Goal: Information Seeking & Learning: Learn about a topic

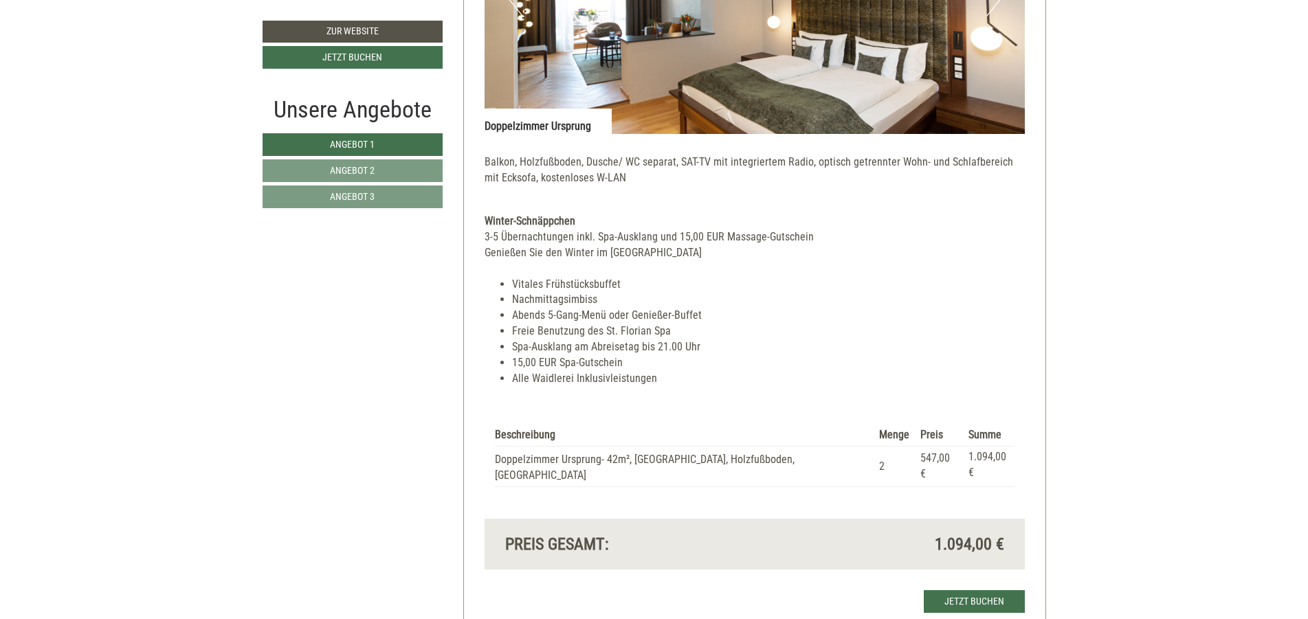
scroll to position [2969, 0]
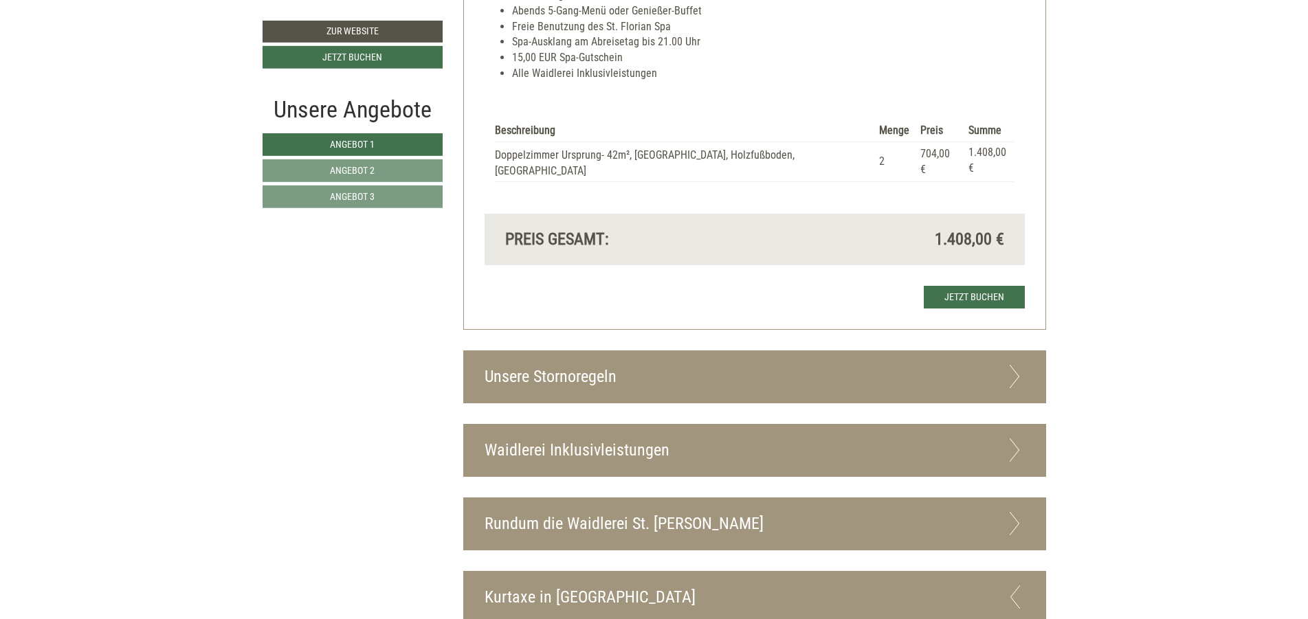
scroll to position [3629, 0]
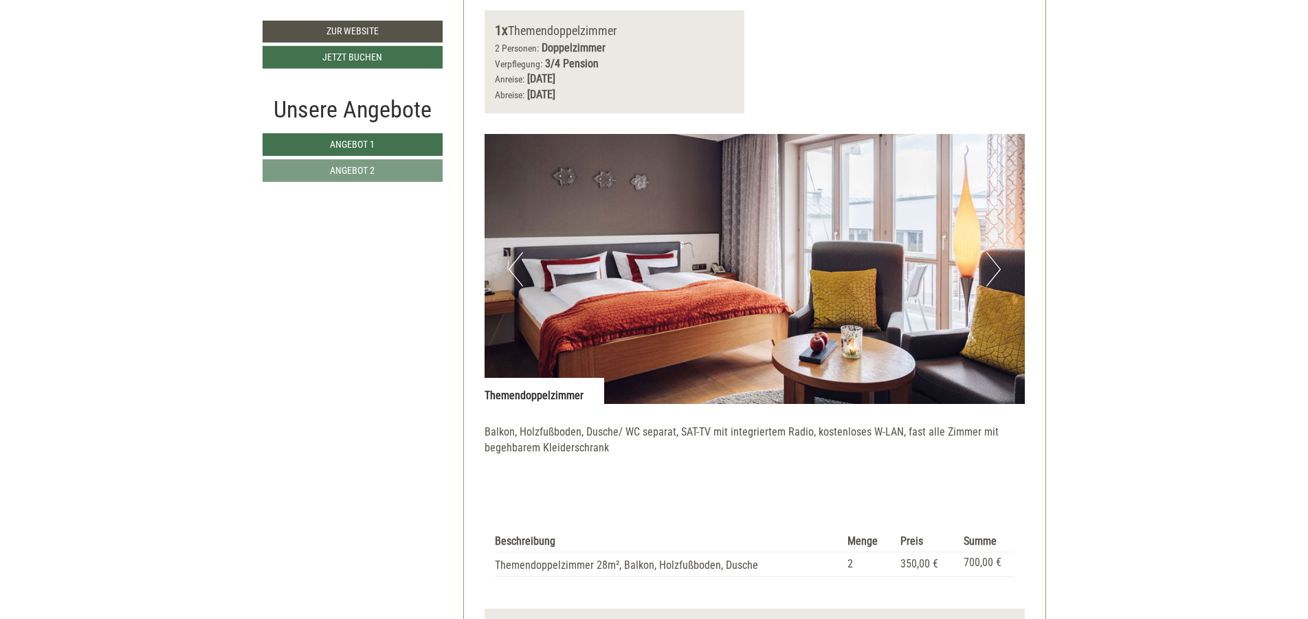
scroll to position [1732, 0]
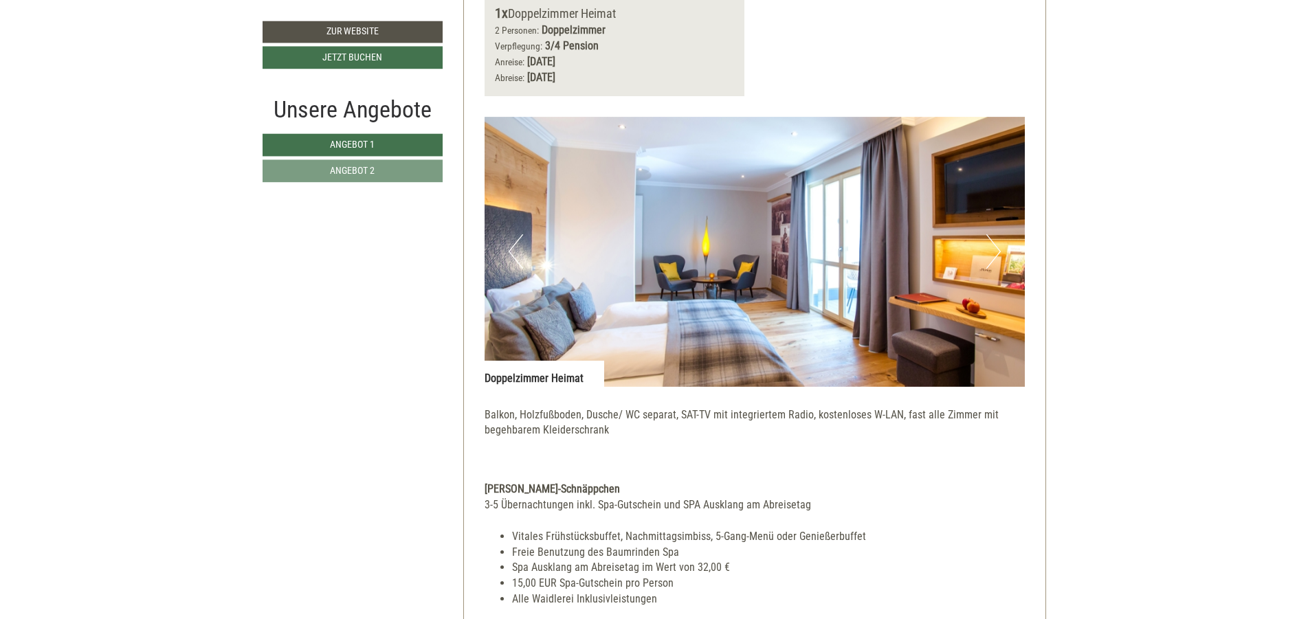
scroll to position [825, 0]
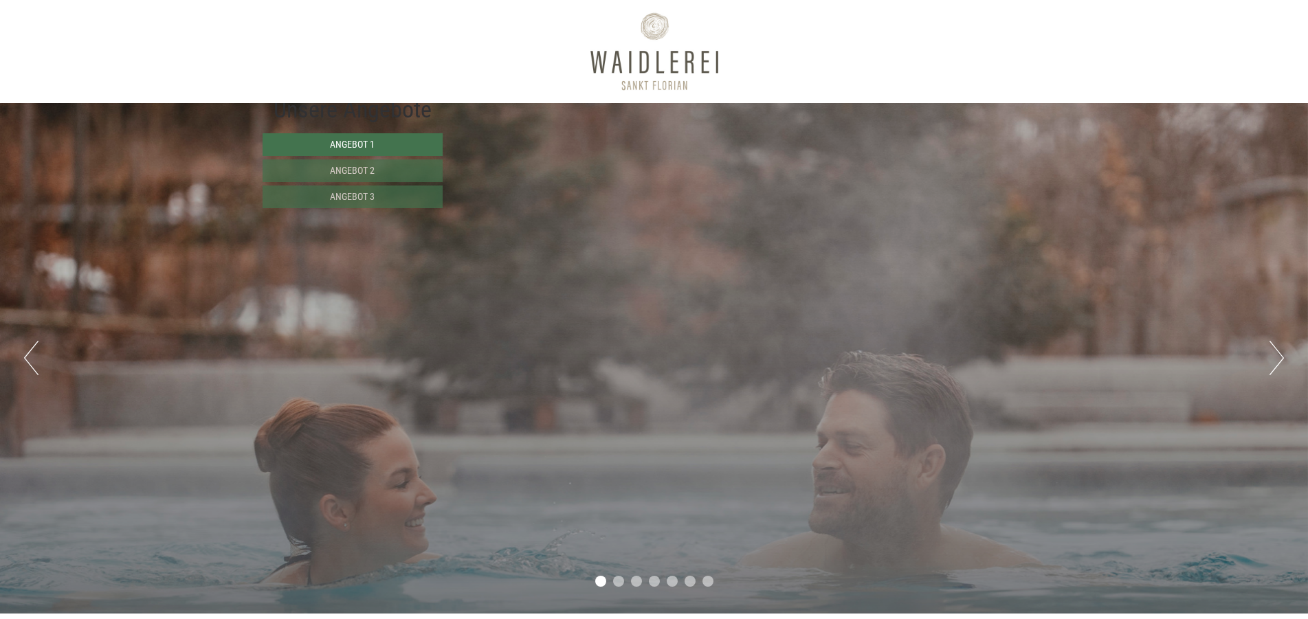
scroll to position [825, 0]
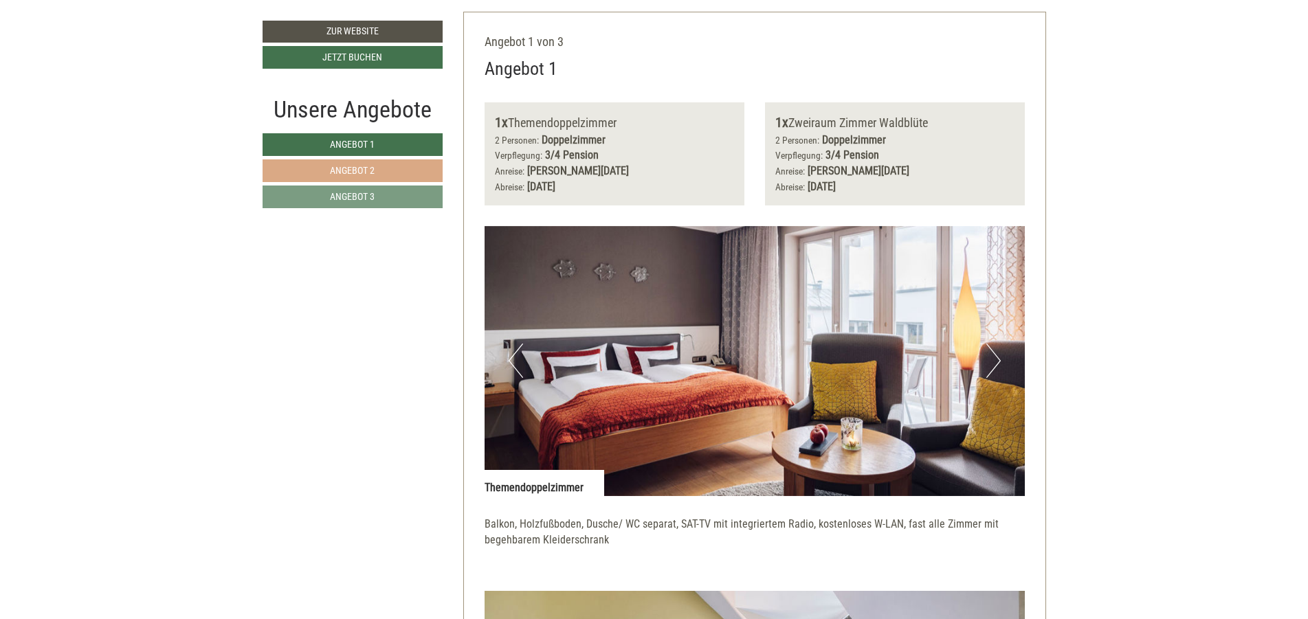
click at [289, 167] on link "Angebot 2" at bounding box center [353, 170] width 180 height 23
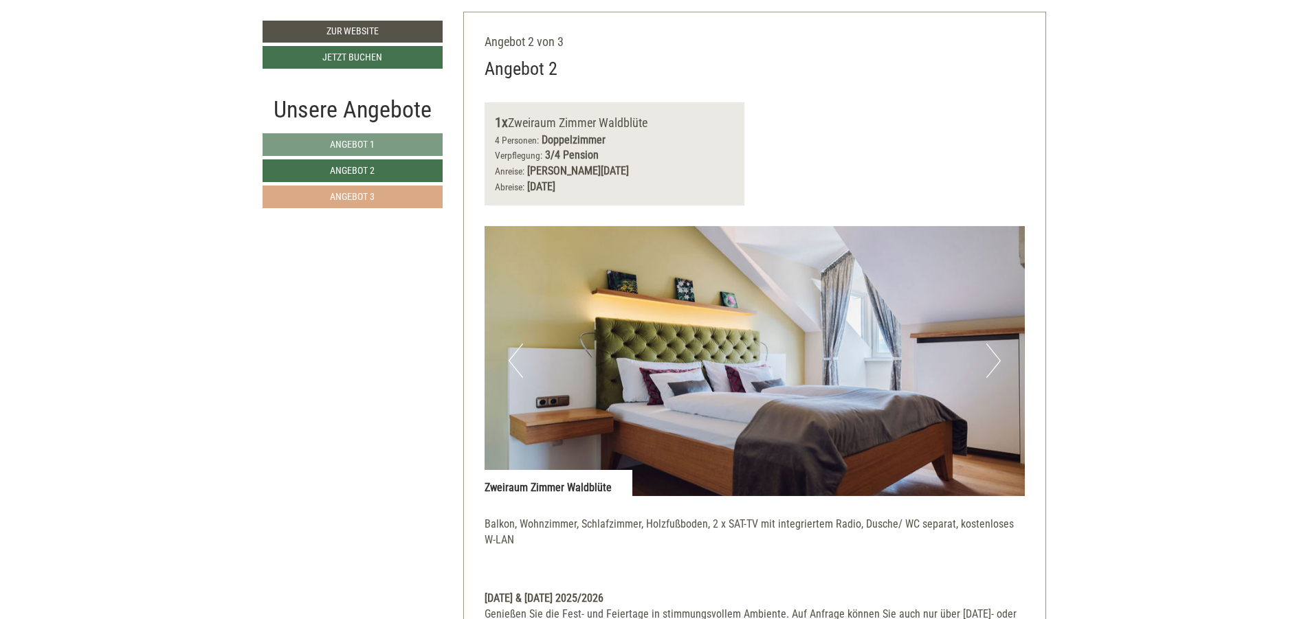
scroll to position [836, 0]
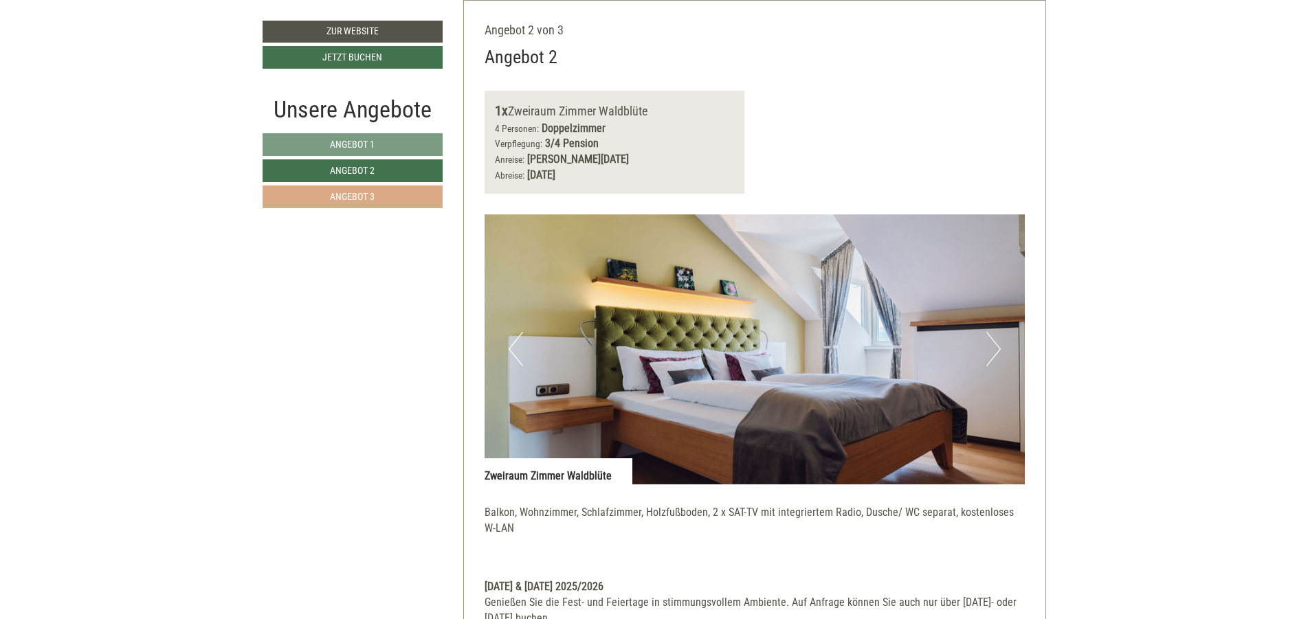
click at [302, 189] on link "Angebot 3" at bounding box center [353, 197] width 180 height 23
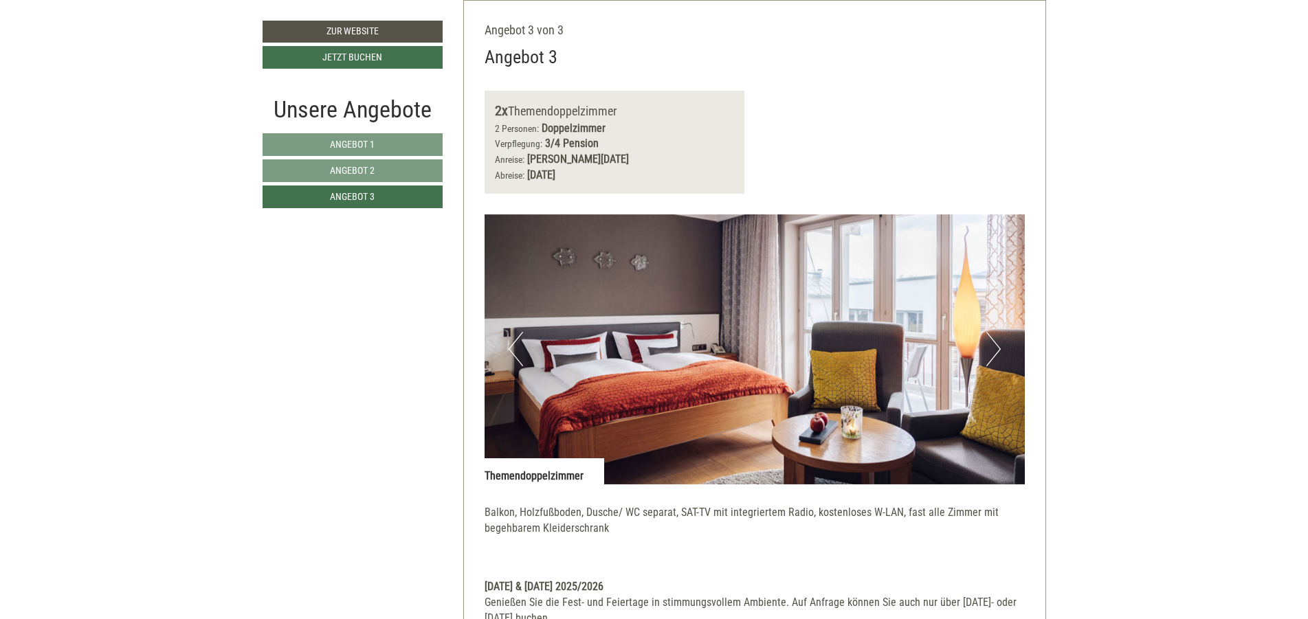
click at [368, 130] on div "Unsere Angebote Angebot 1 Angebot 2 Angebot 3" at bounding box center [355, 158] width 184 height 131
click at [360, 143] on span "Angebot 1" at bounding box center [352, 144] width 45 height 11
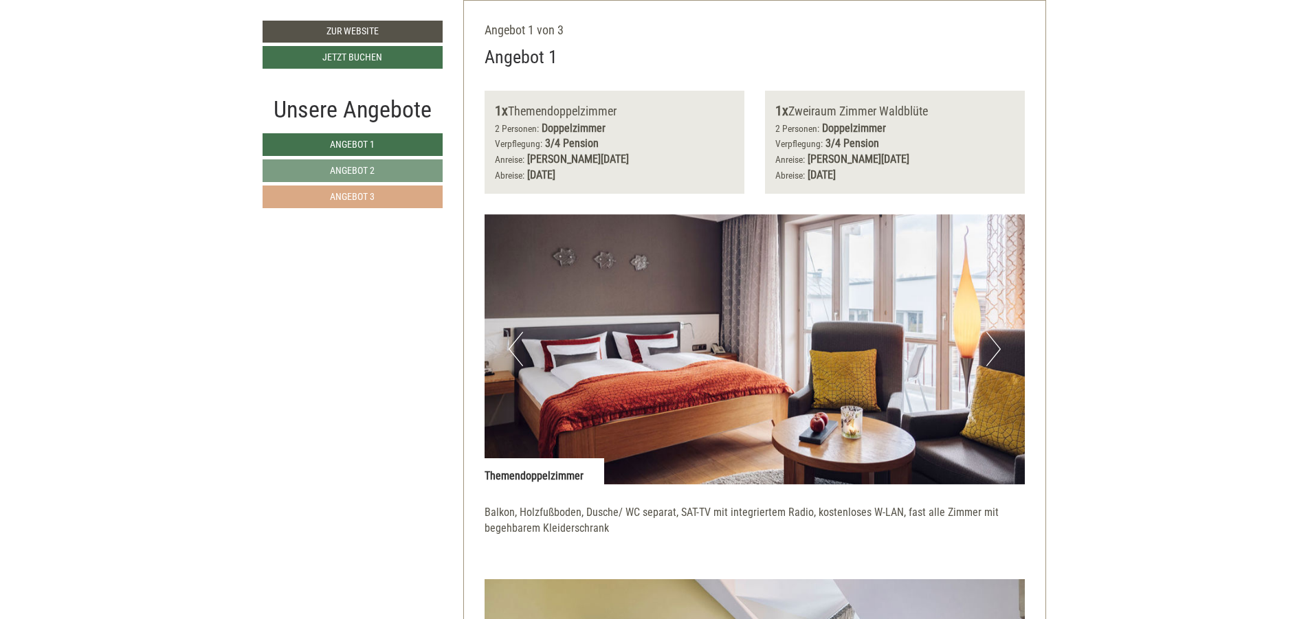
click at [379, 201] on link "Angebot 3" at bounding box center [353, 197] width 180 height 23
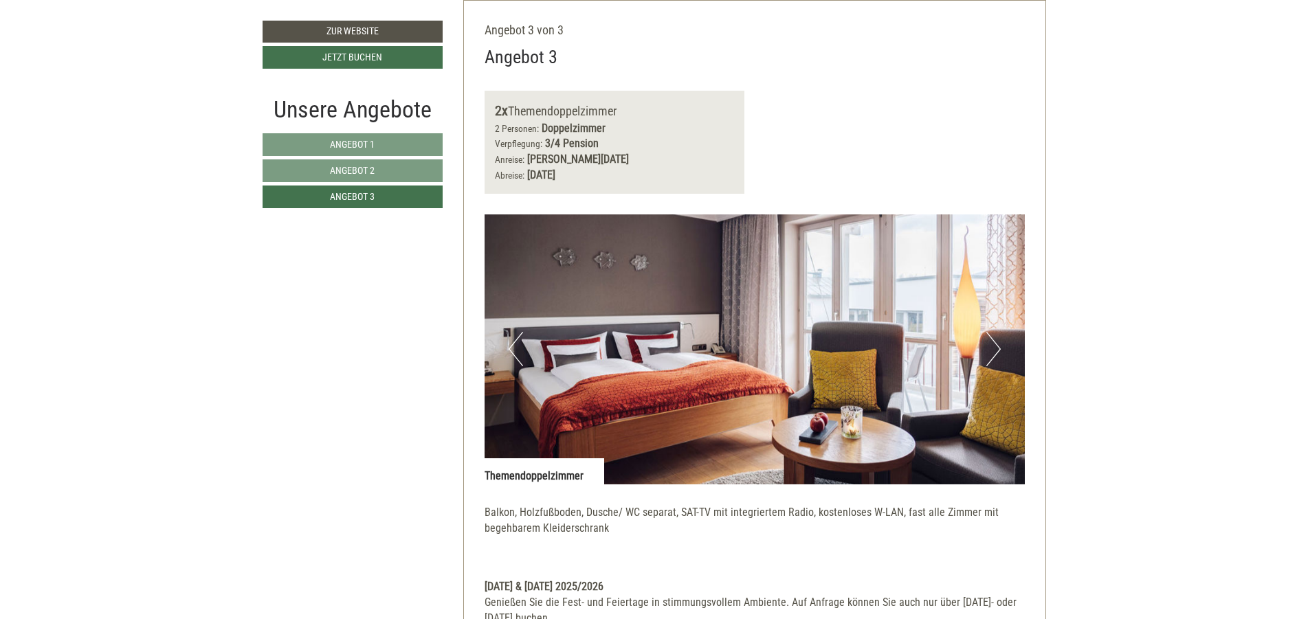
scroll to position [1331, 0]
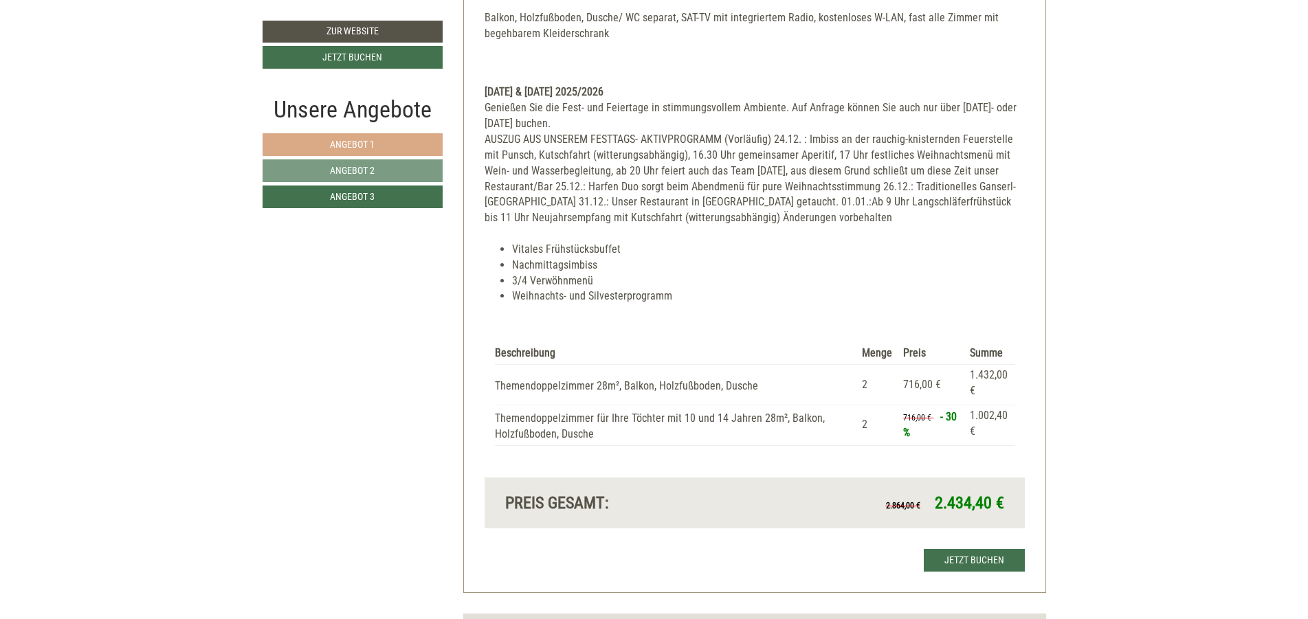
click at [358, 153] on link "Angebot 1" at bounding box center [353, 144] width 180 height 23
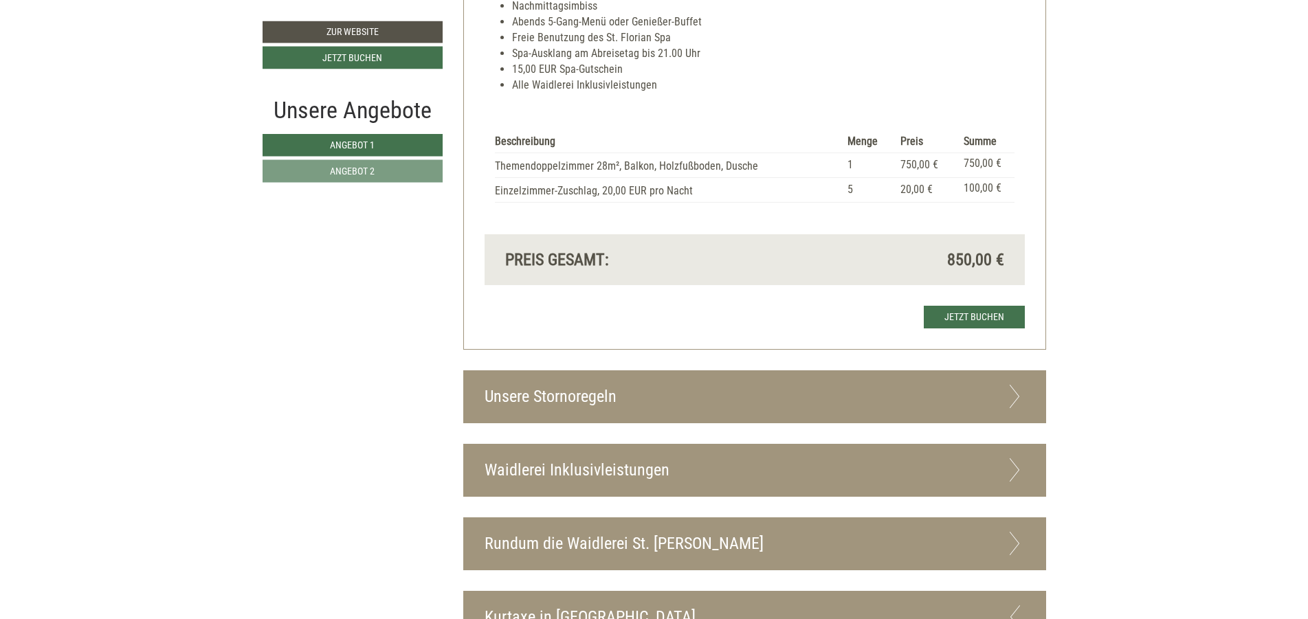
scroll to position [2557, 0]
